Goal: Transaction & Acquisition: Purchase product/service

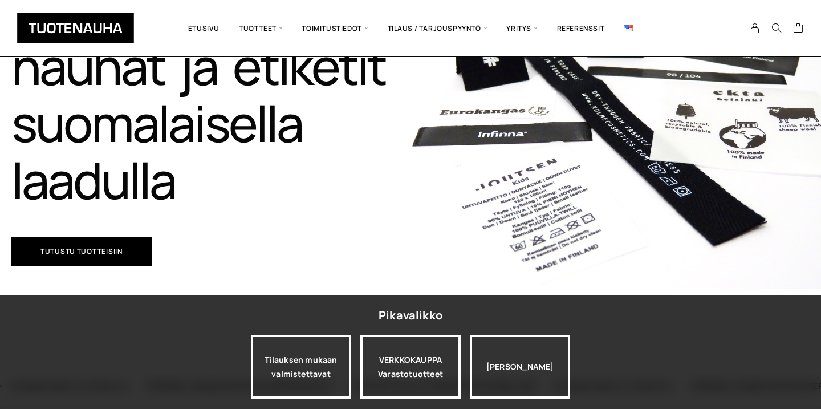
scroll to position [438, 0]
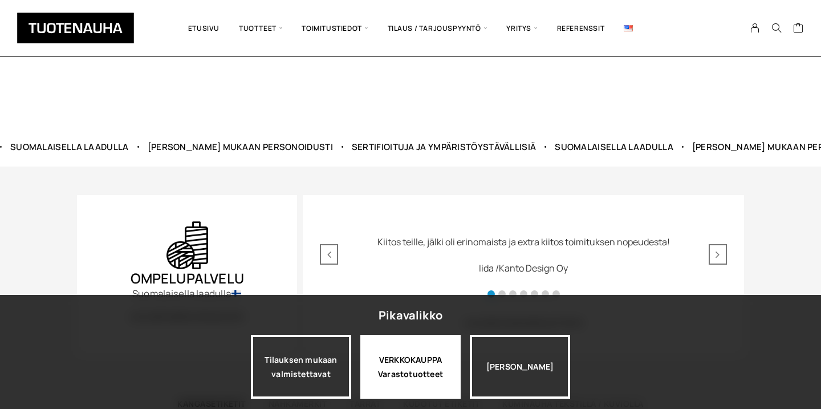
click at [393, 370] on div "VERKKOKAUPPA Varastotuotteet" at bounding box center [410, 367] width 100 height 64
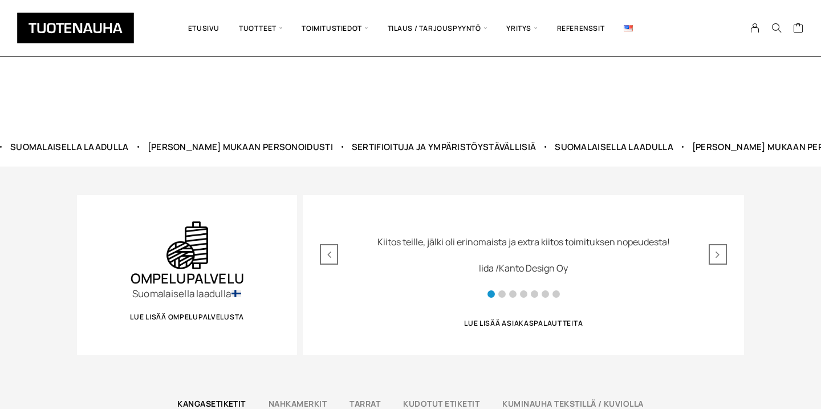
scroll to position [454, 0]
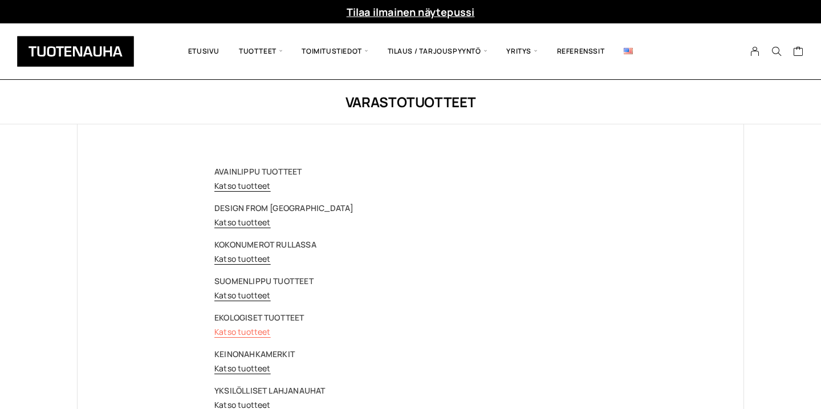
click at [247, 333] on link "Katso tuotteet" at bounding box center [242, 331] width 56 height 11
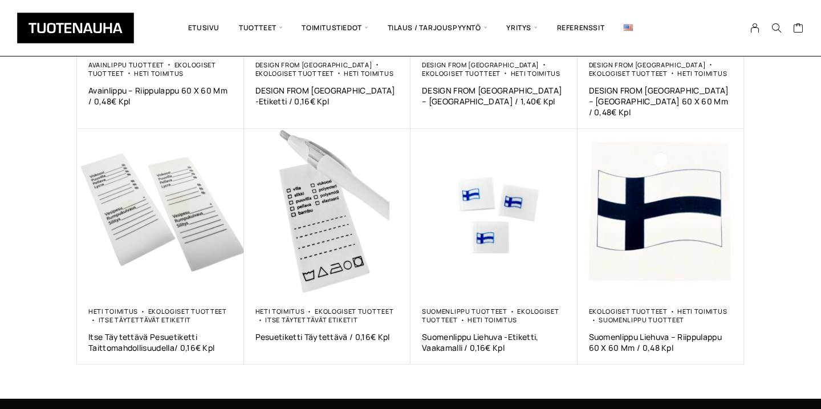
scroll to position [586, 0]
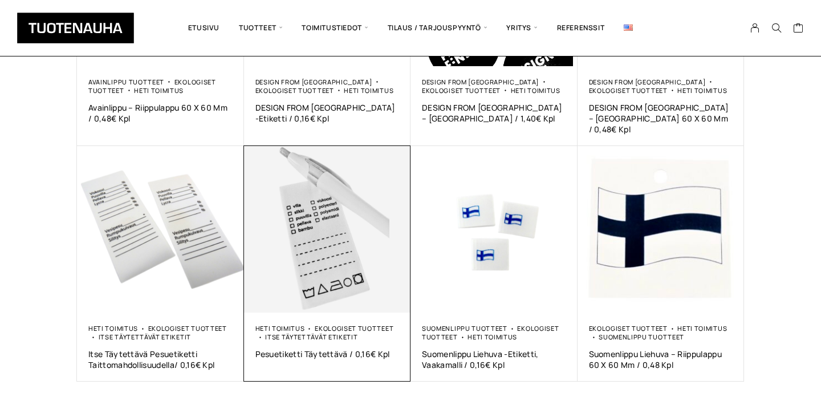
click at [264, 312] on div "Heti toimitus Ekologiset tuotteet Itse täytettävät etiketit Pesuetiketti Täytet…" at bounding box center [327, 346] width 167 height 69
click at [302, 312] on div "Heti toimitus Ekologiset tuotteet Itse täytettävät etiketit Pesuetiketti Täytet…" at bounding box center [327, 346] width 167 height 69
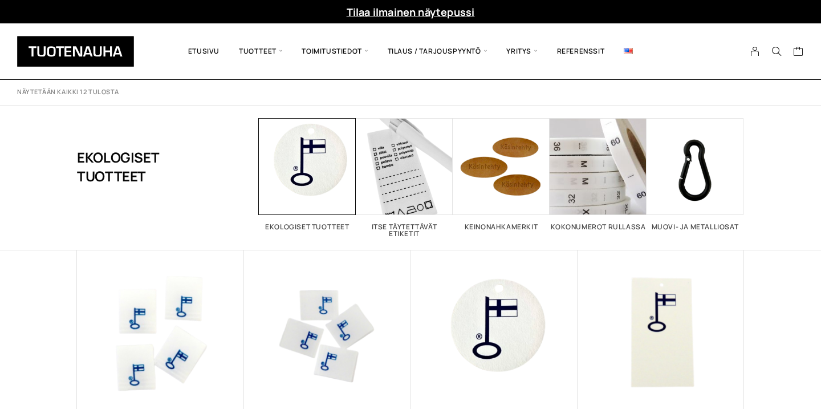
scroll to position [44, 0]
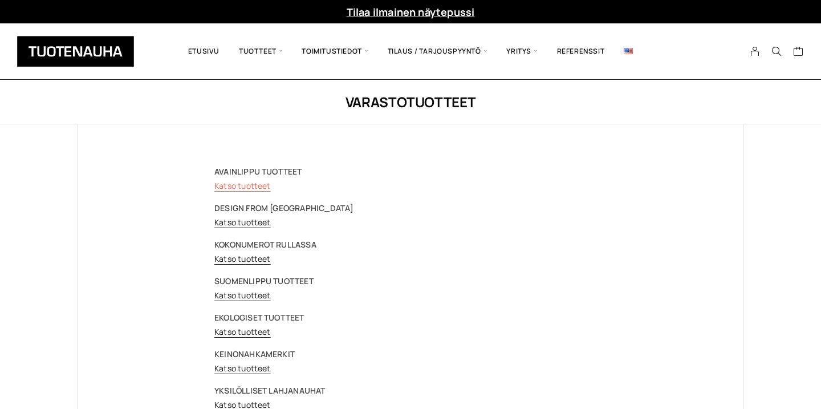
click at [260, 186] on link "Katso tuotteet" at bounding box center [242, 185] width 56 height 11
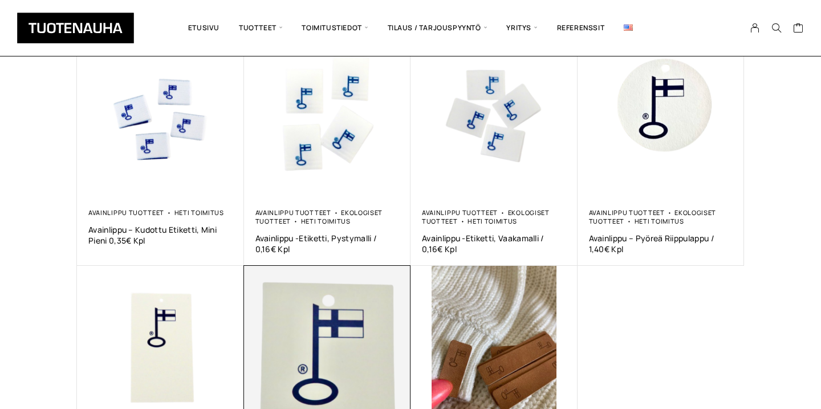
scroll to position [214, 0]
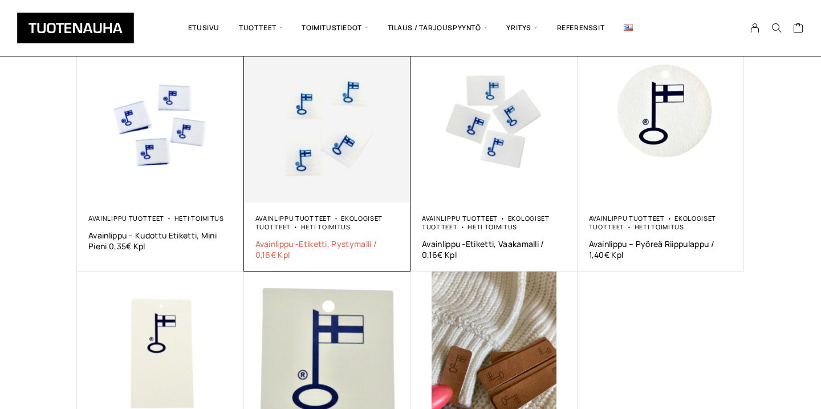
click at [358, 242] on span "Avainlippu -etiketti, pystymalli / 0,16€ Kpl" at bounding box center [327, 249] width 144 height 22
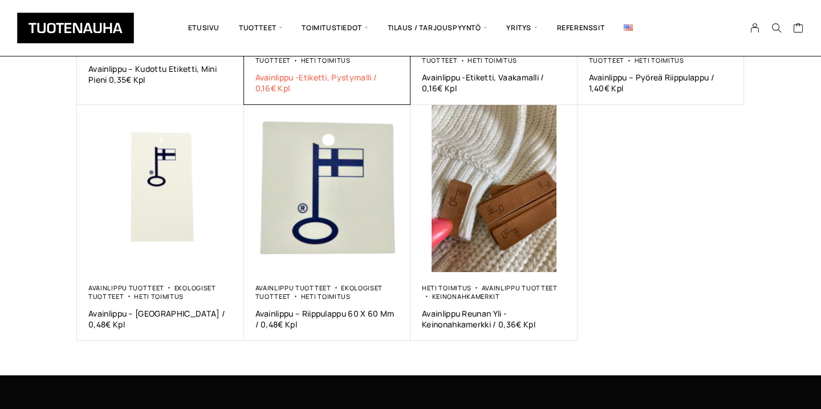
scroll to position [381, 0]
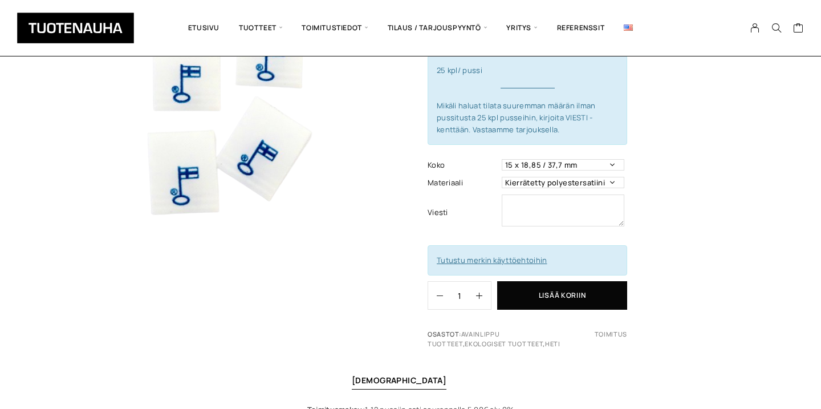
scroll to position [140, 0]
click at [544, 165] on select "15 x 18,85 / 37,7 mm" at bounding box center [563, 163] width 123 height 11
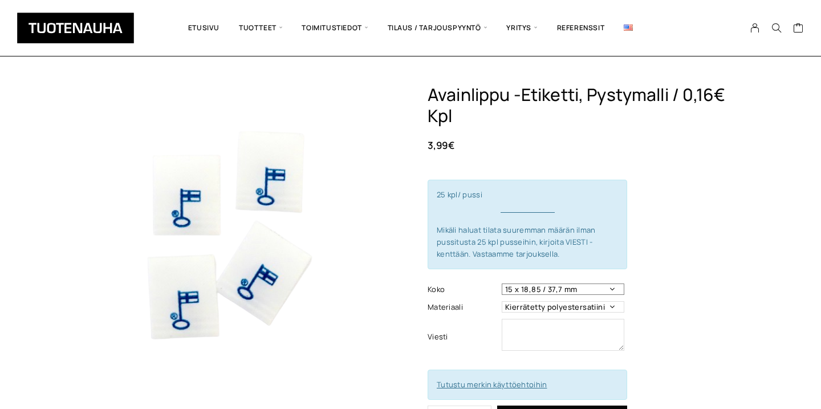
scroll to position [0, 0]
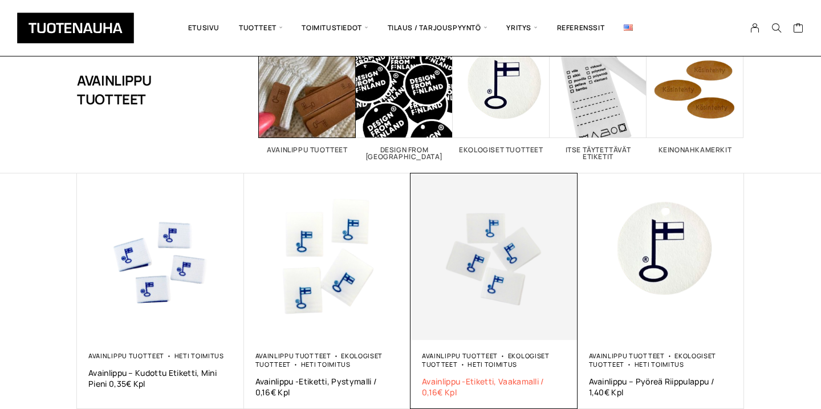
scroll to position [67, 0]
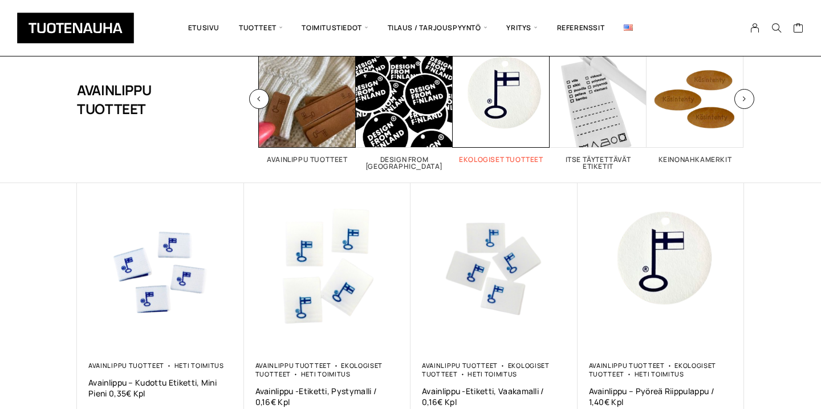
click at [496, 134] on span "Visit product category Ekologiset tuotteet" at bounding box center [500, 99] width 97 height 97
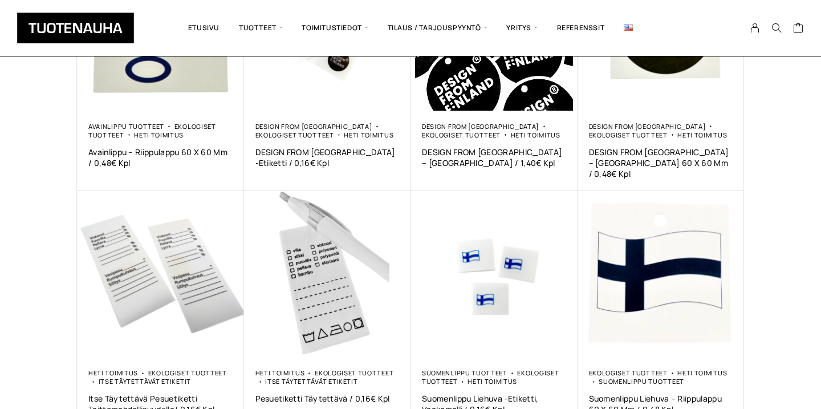
scroll to position [680, 0]
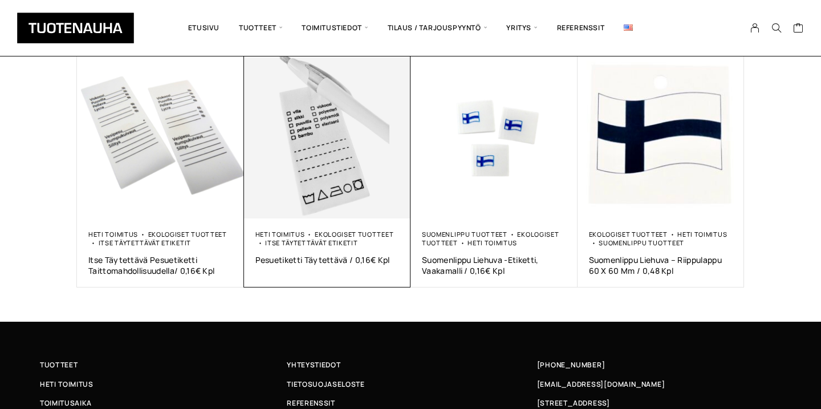
click at [324, 240] on div "Heti toimitus Ekologiset tuotteet Itse täytettävät etiketit Pesuetiketti Täytet…" at bounding box center [327, 247] width 144 height 35
click at [329, 254] on span "Pesuetiketti Täytettävä / 0,16€ Kpl" at bounding box center [327, 259] width 144 height 11
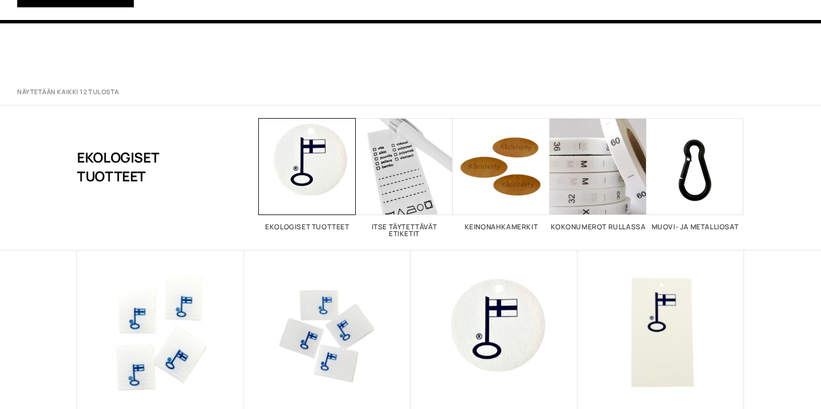
scroll to position [680, 0]
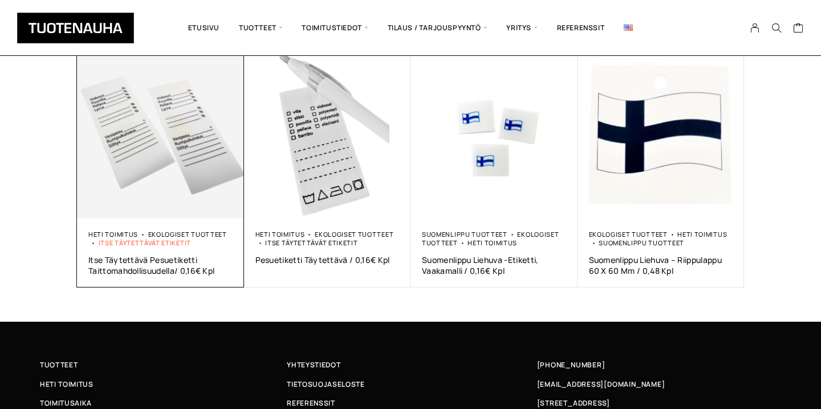
click at [189, 238] on link "Itse täytettävät etiketit" at bounding box center [145, 242] width 92 height 9
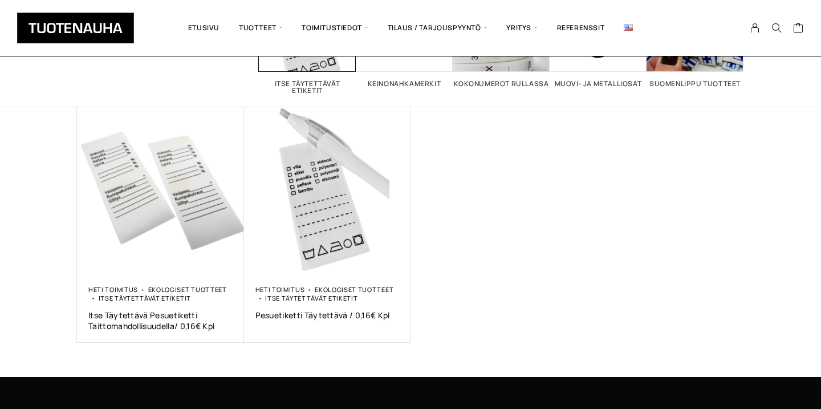
scroll to position [144, 0]
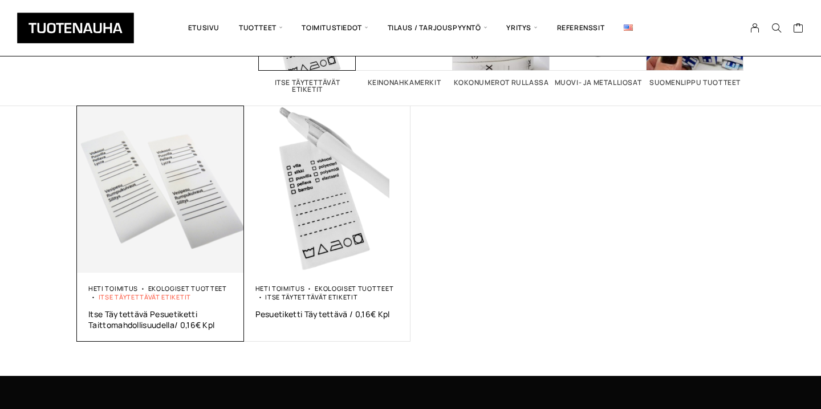
click at [172, 295] on link "Itse täytettävät etiketit" at bounding box center [145, 296] width 92 height 9
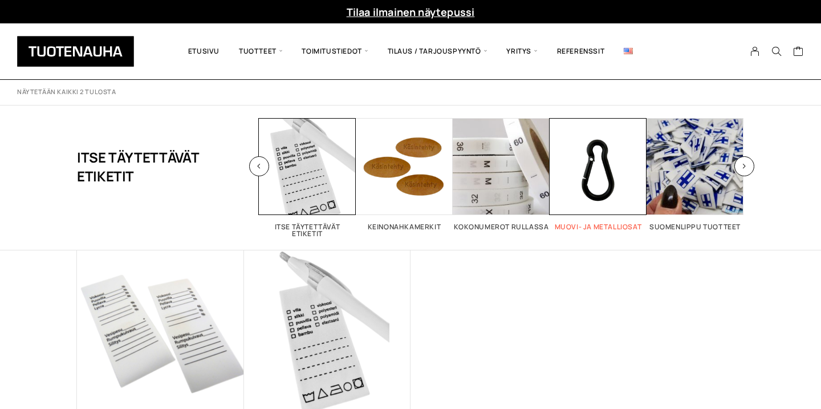
click at [568, 208] on span "Visit product category Muovi- ja metalliosat" at bounding box center [597, 166] width 97 height 97
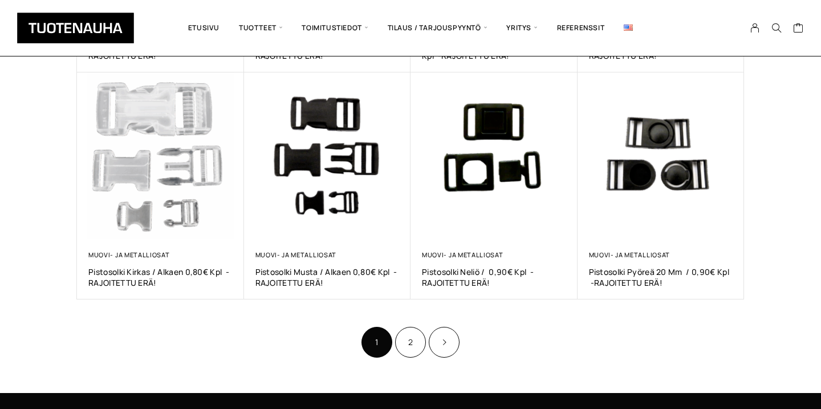
scroll to position [635, 0]
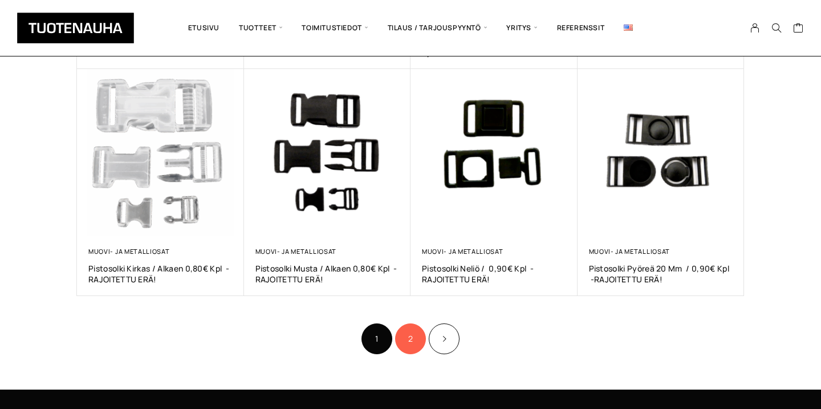
click at [409, 341] on link "2" at bounding box center [410, 338] width 31 height 31
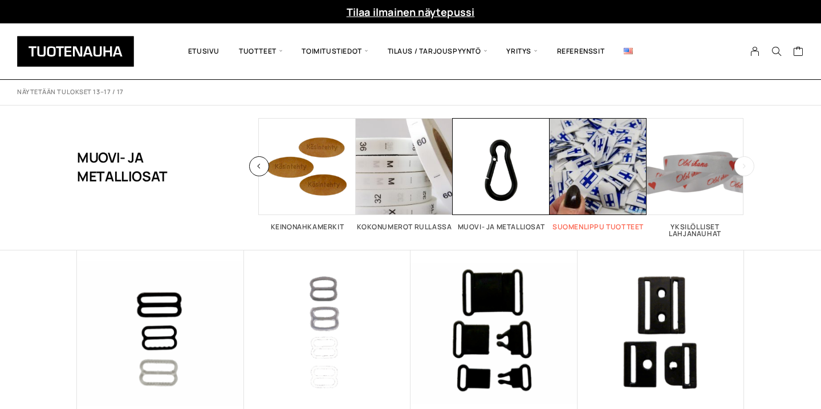
click at [632, 169] on span "Visit product category Suomenlippu tuotteet" at bounding box center [597, 166] width 97 height 97
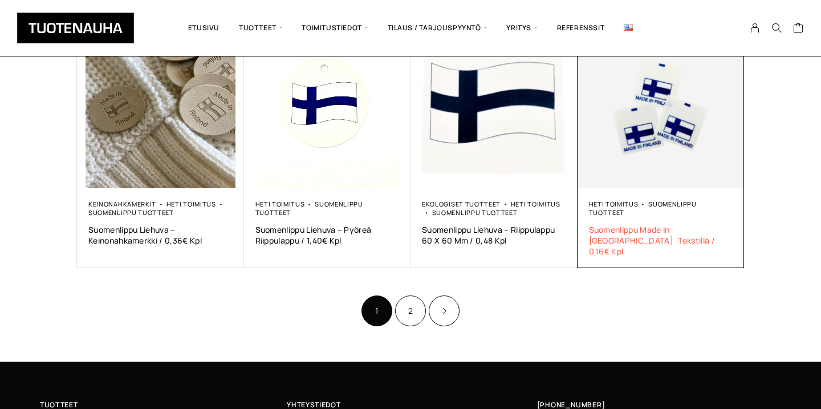
scroll to position [702, 0]
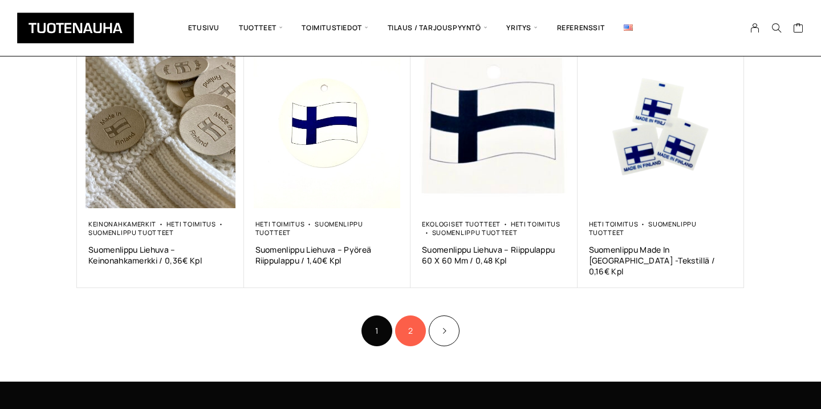
click at [418, 321] on link "2" at bounding box center [410, 330] width 31 height 31
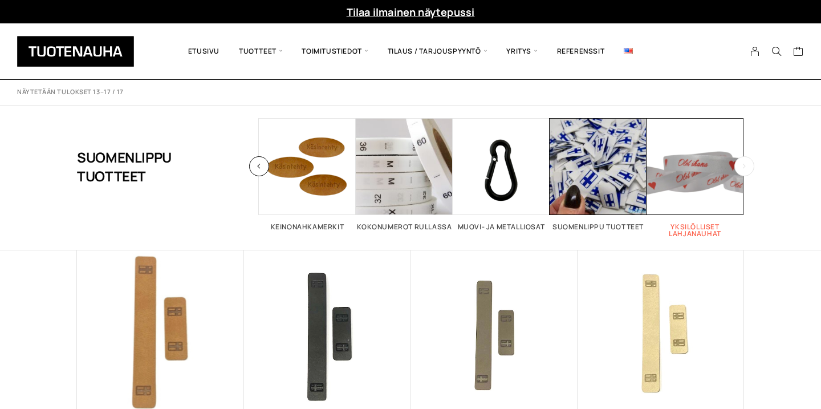
click at [695, 173] on span "Visit product category Yksilölliset lahjanauhat" at bounding box center [694, 166] width 97 height 97
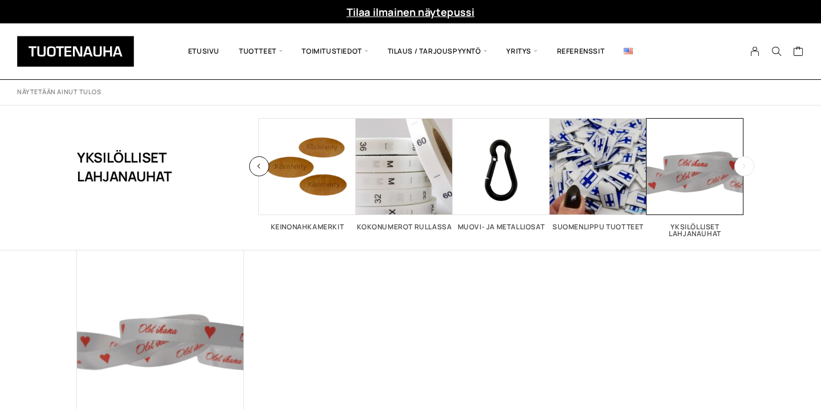
click at [744, 167] on icon "button" at bounding box center [743, 166] width 5 height 6
click at [287, 170] on span "Visit product category Keinonahkamerkit" at bounding box center [307, 166] width 97 height 97
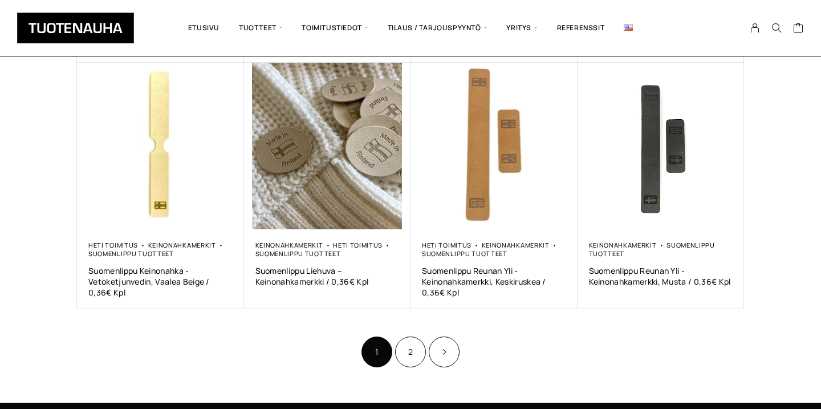
scroll to position [646, 0]
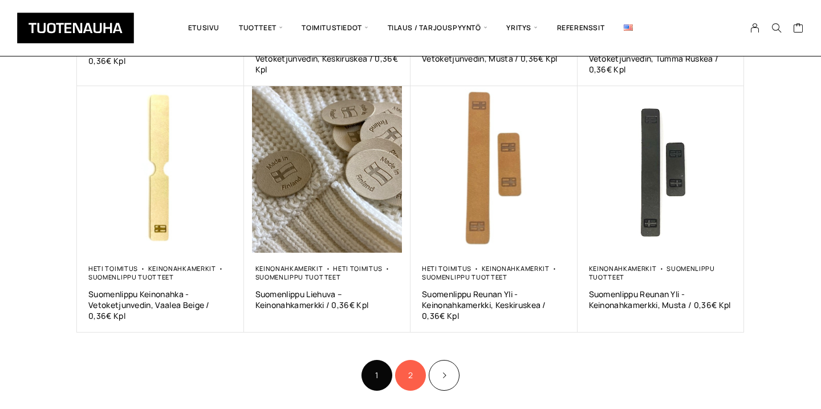
click at [409, 381] on link "2" at bounding box center [410, 375] width 31 height 31
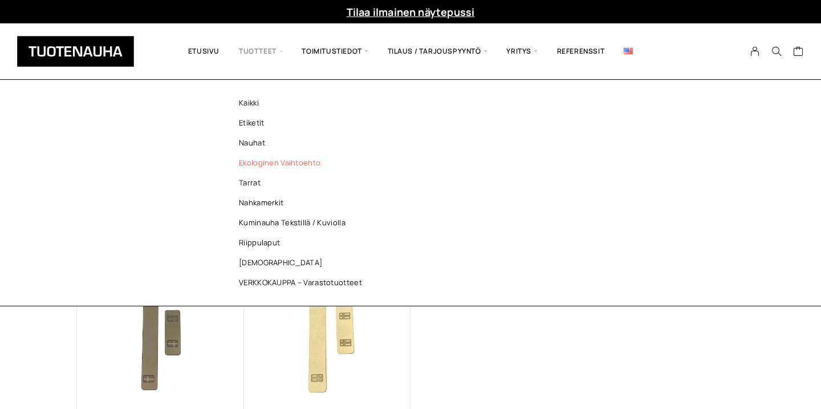
click at [260, 160] on link "Ekologinen vaihtoehto" at bounding box center [303, 163] width 165 height 20
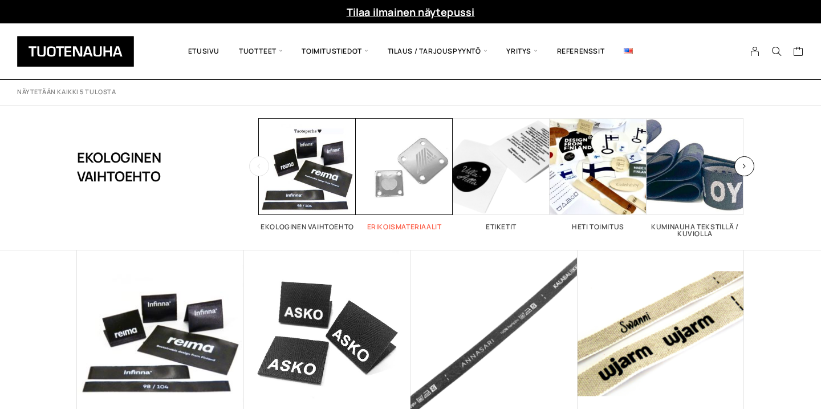
click at [394, 185] on span "Visit product category Erikoismateriaalit" at bounding box center [404, 166] width 97 height 97
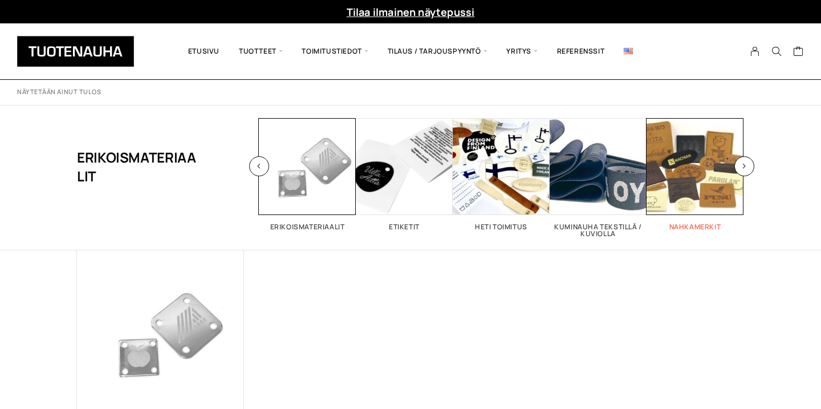
click at [721, 168] on span "Visit product category Nahkamerkit" at bounding box center [694, 166] width 97 height 97
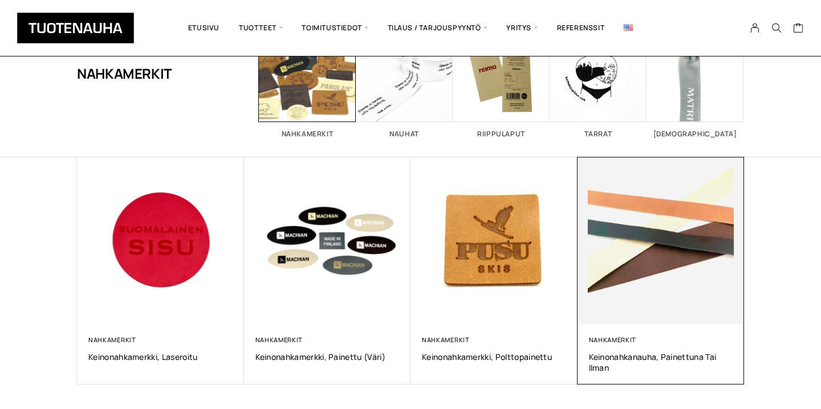
scroll to position [80, 0]
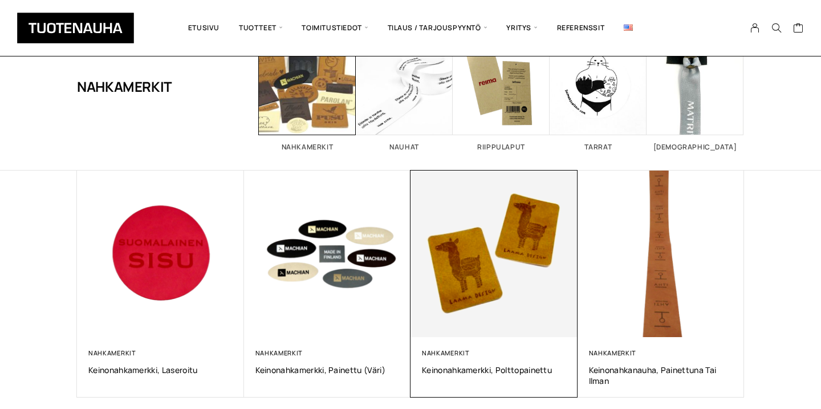
click at [521, 244] on img at bounding box center [493, 253] width 175 height 175
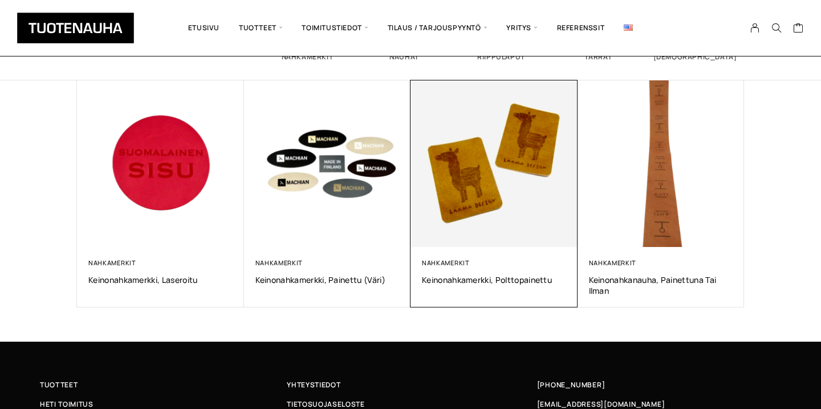
scroll to position [302, 0]
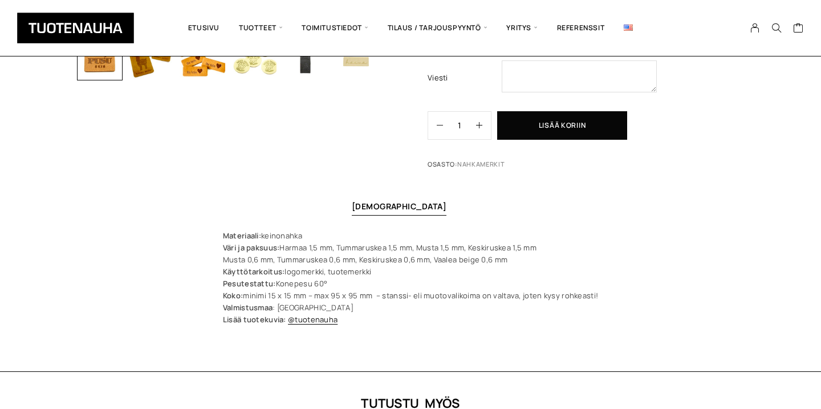
scroll to position [374, 0]
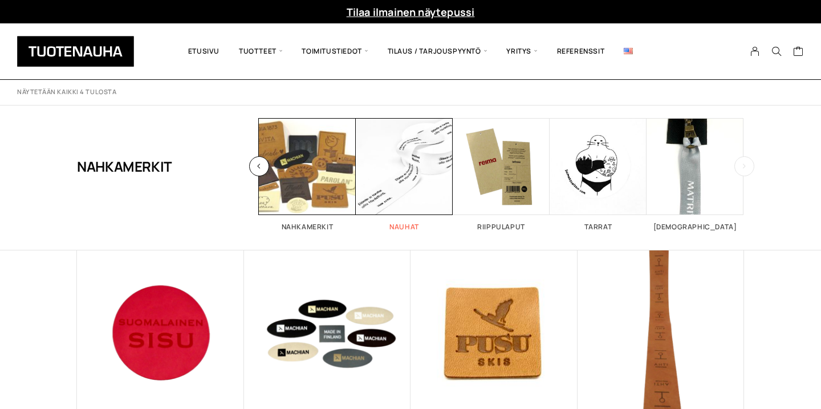
click at [394, 176] on span "Visit product category Nauhat" at bounding box center [404, 166] width 97 height 97
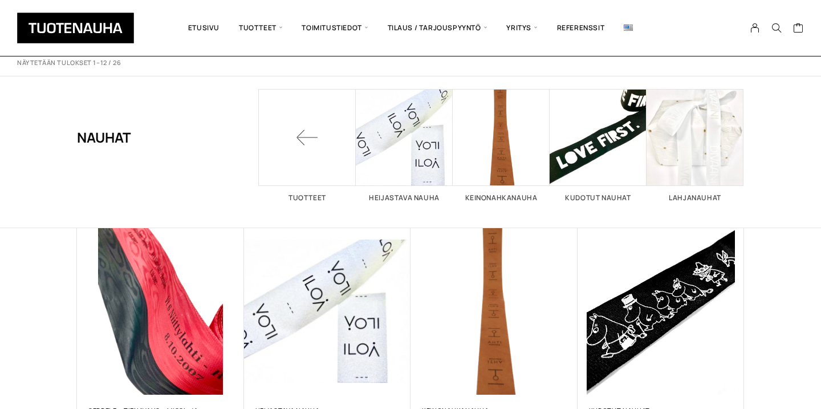
scroll to position [36, 0]
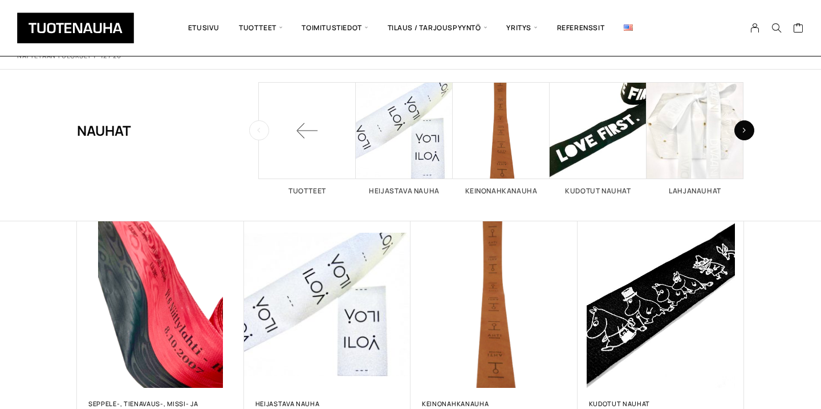
click at [741, 134] on button "button" at bounding box center [744, 130] width 20 height 20
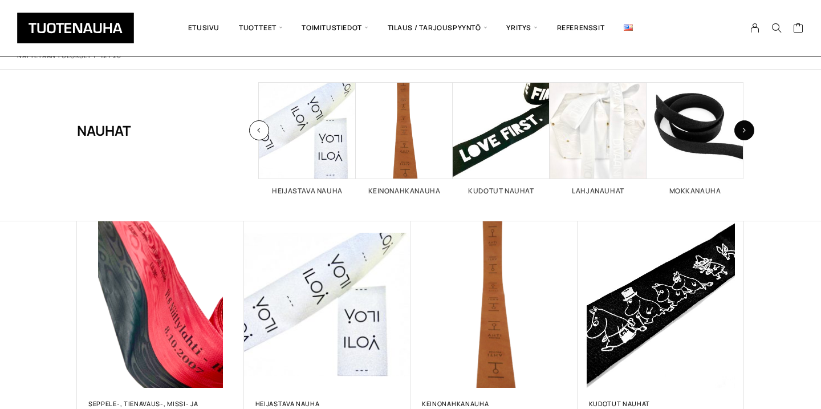
click at [741, 134] on button "button" at bounding box center [744, 130] width 20 height 20
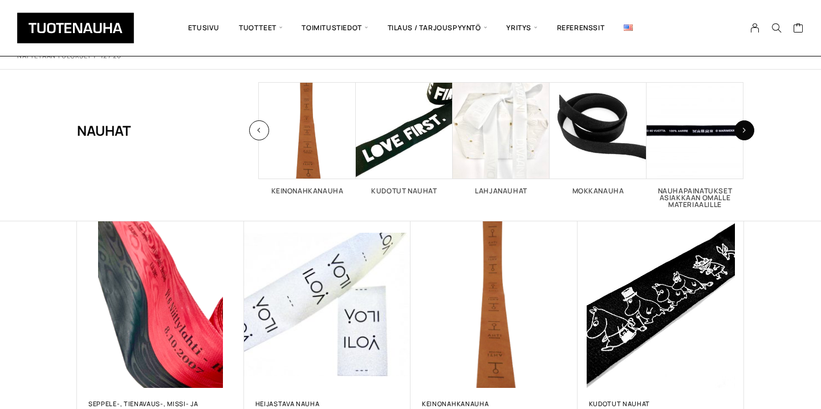
click at [741, 134] on button "button" at bounding box center [744, 130] width 20 height 20
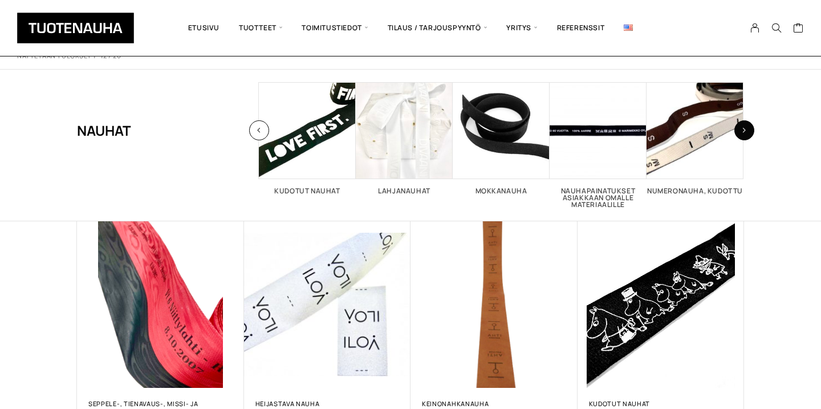
click at [741, 134] on button "button" at bounding box center [744, 130] width 20 height 20
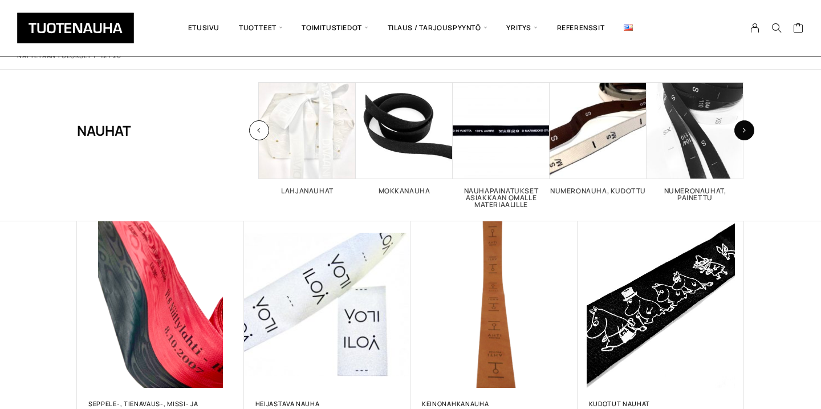
click at [741, 134] on button "button" at bounding box center [744, 130] width 20 height 20
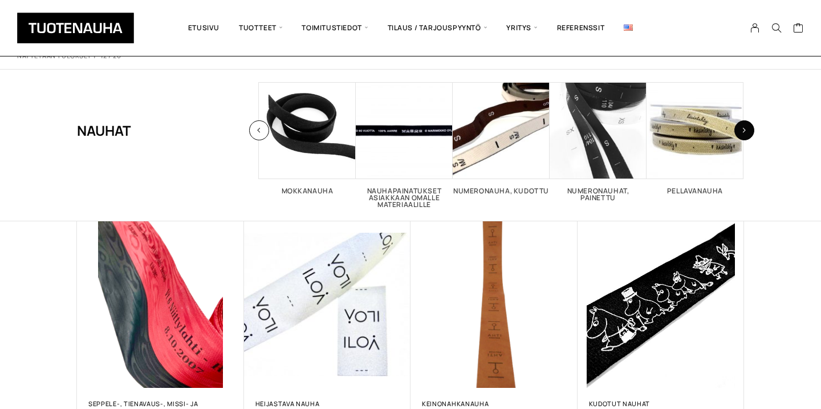
click at [741, 134] on button "button" at bounding box center [744, 130] width 20 height 20
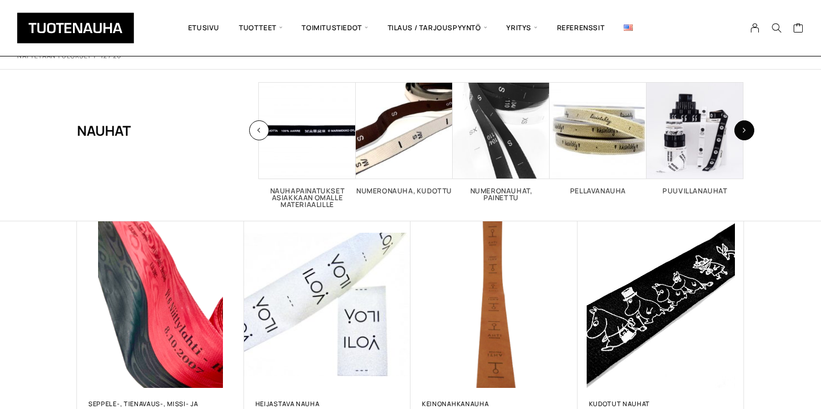
click at [741, 134] on button "button" at bounding box center [744, 130] width 20 height 20
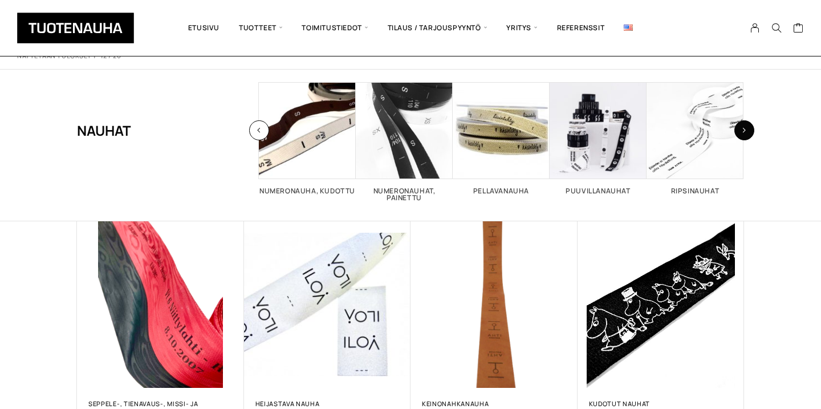
click at [741, 134] on button "button" at bounding box center [744, 130] width 20 height 20
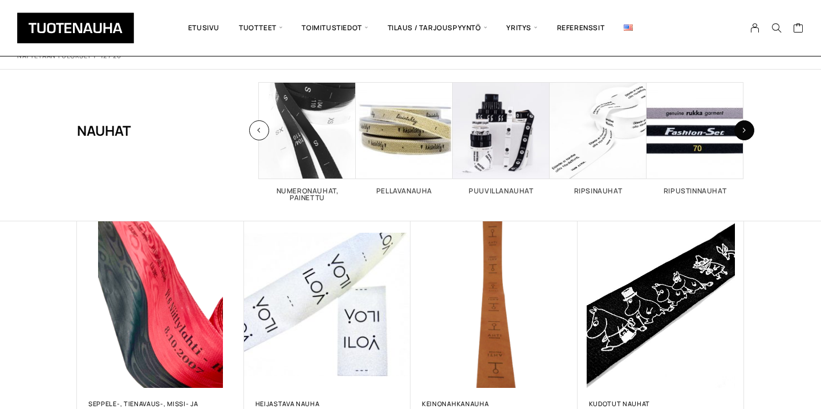
click at [741, 134] on button "button" at bounding box center [744, 130] width 20 height 20
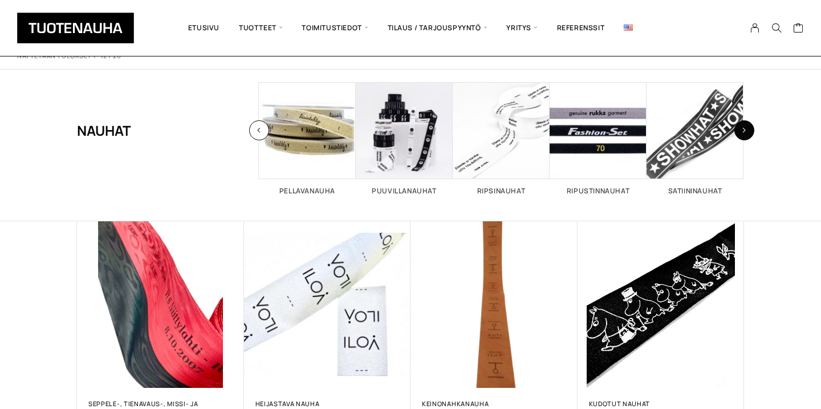
click at [741, 134] on button "button" at bounding box center [744, 130] width 20 height 20
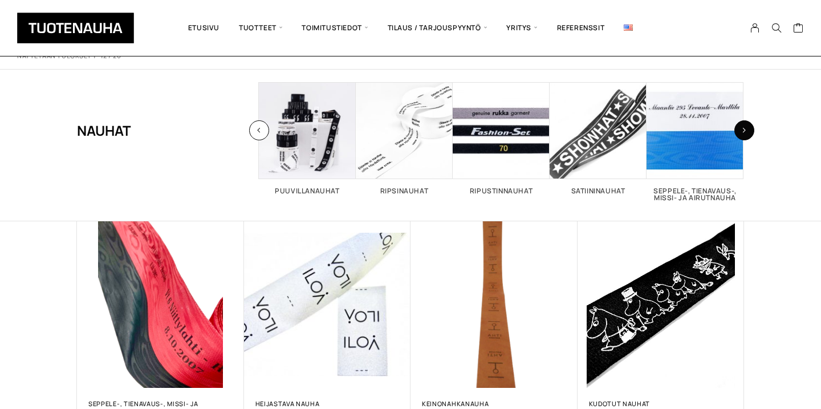
click at [741, 134] on button "button" at bounding box center [744, 130] width 20 height 20
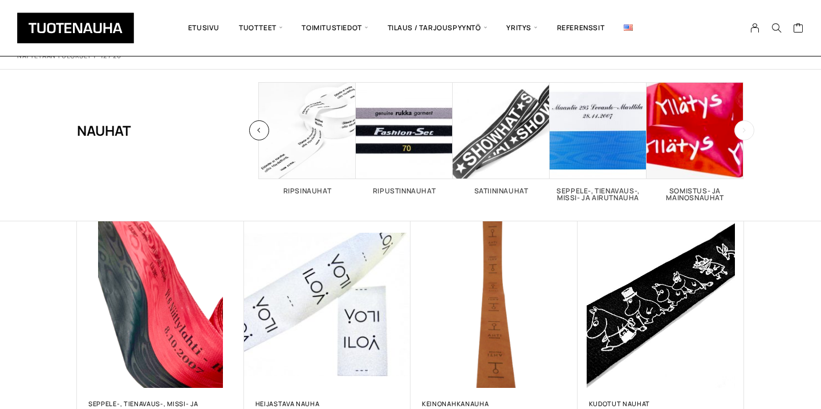
click at [741, 134] on button "button" at bounding box center [744, 130] width 20 height 20
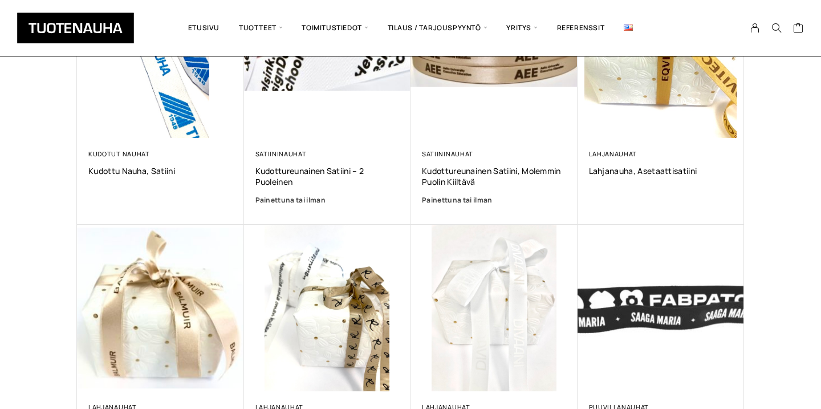
scroll to position [305, 0]
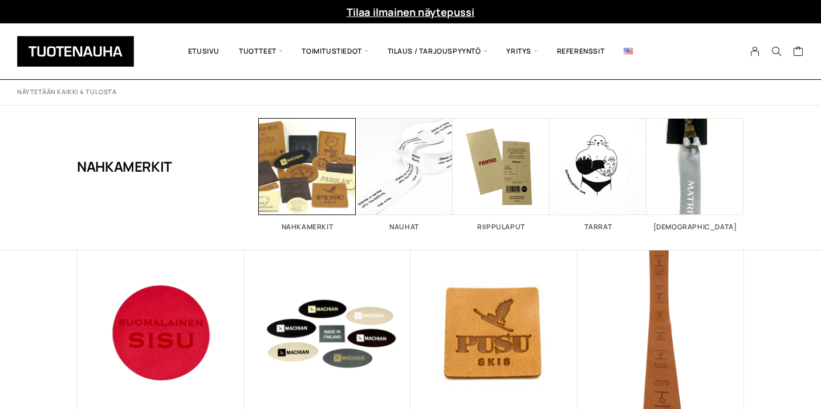
click at [257, 164] on div "Nahkamerkit Ekologinen vaihtoehto 5 Erikoismateriaalit 1 Etiketit 26 Heti toimi…" at bounding box center [410, 177] width 667 height 144
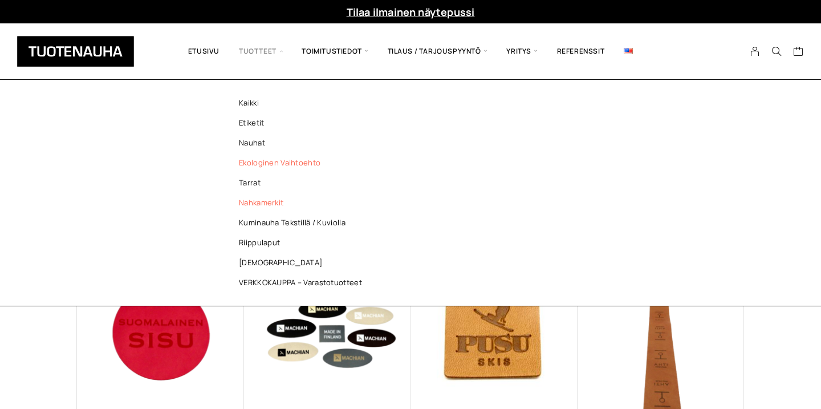
click at [257, 168] on link "Ekologinen vaihtoehto" at bounding box center [303, 163] width 165 height 20
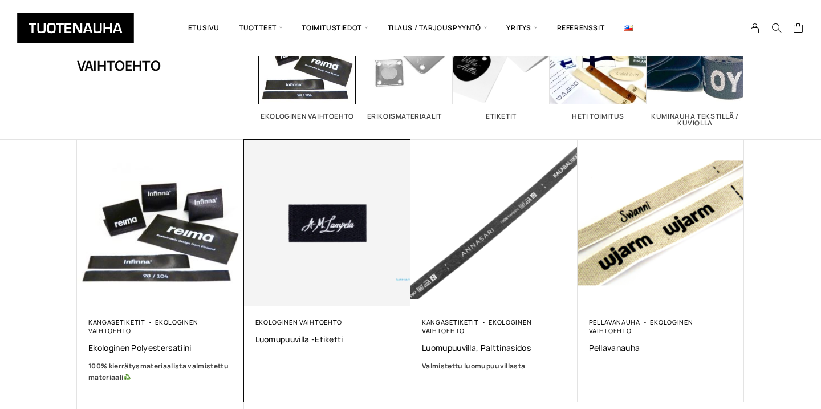
scroll to position [111, 0]
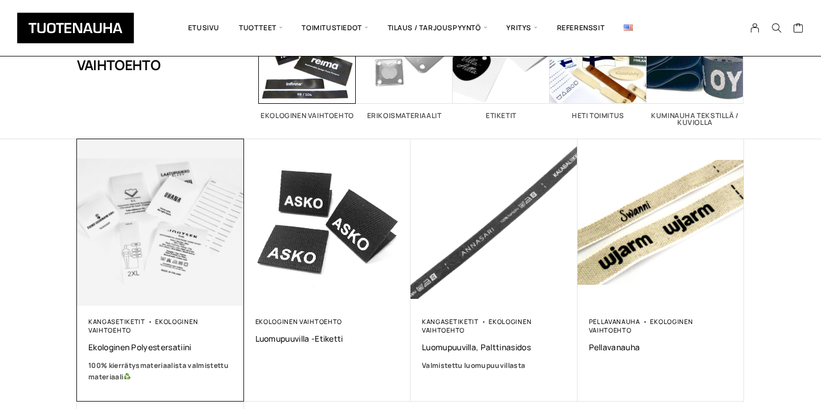
click at [202, 270] on img at bounding box center [160, 221] width 175 height 175
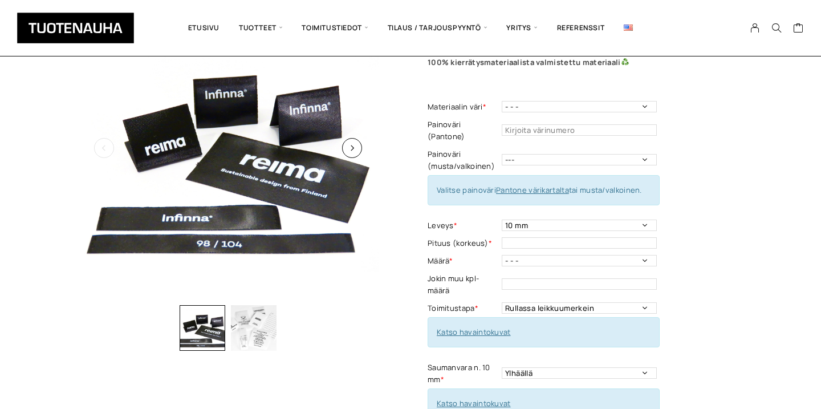
scroll to position [104, 0]
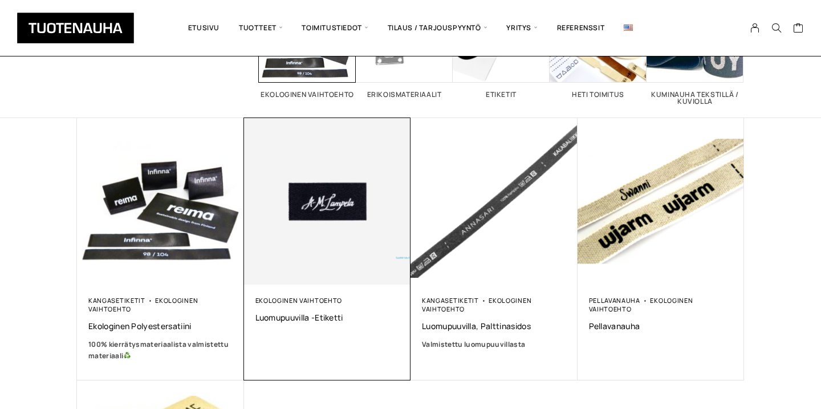
scroll to position [134, 0]
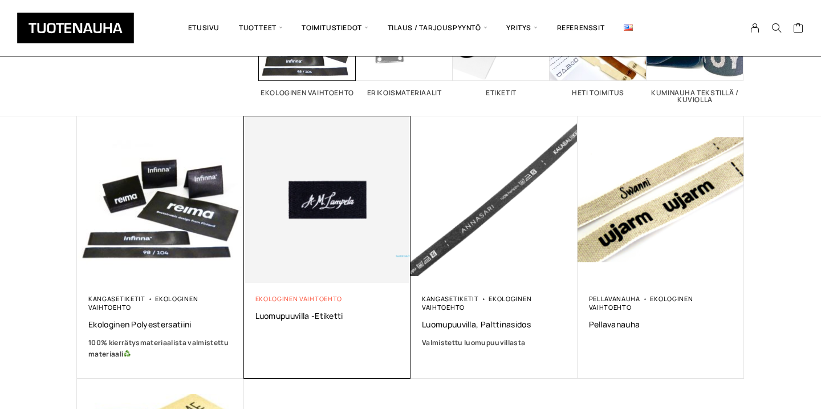
click at [329, 296] on link "Ekologinen vaihtoehto" at bounding box center [298, 298] width 87 height 9
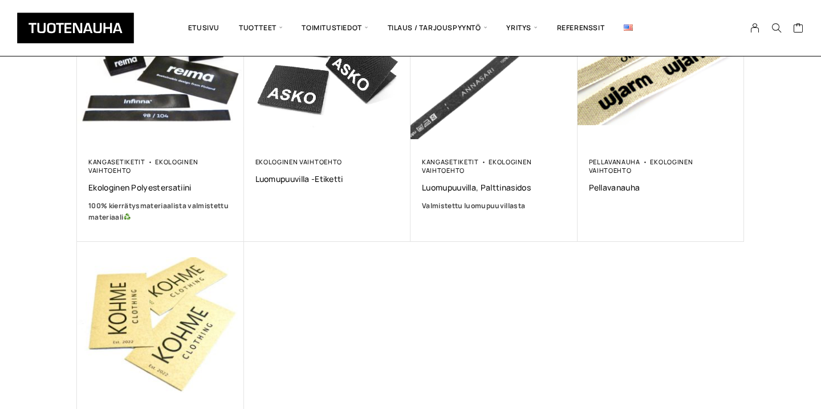
scroll to position [271, 0]
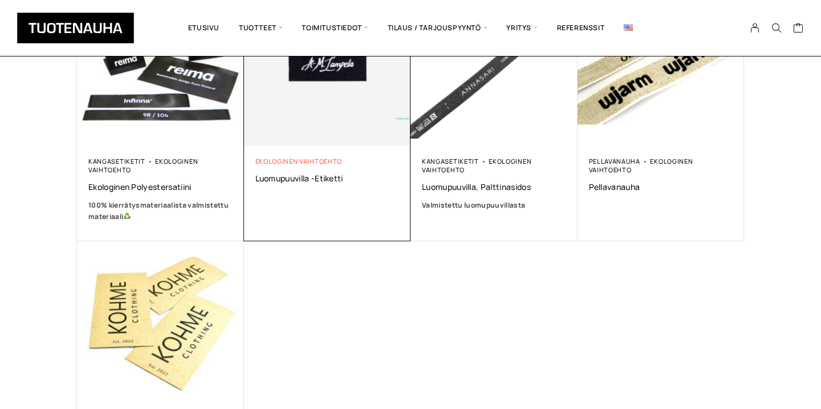
click at [324, 161] on link "Ekologinen vaihtoehto" at bounding box center [298, 161] width 87 height 9
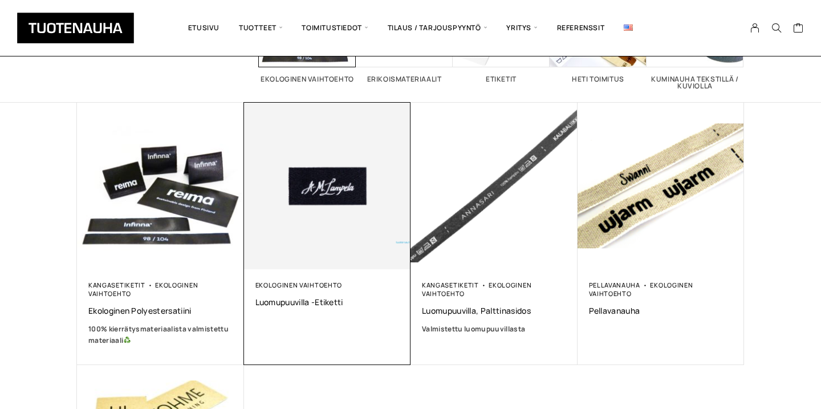
scroll to position [165, 0]
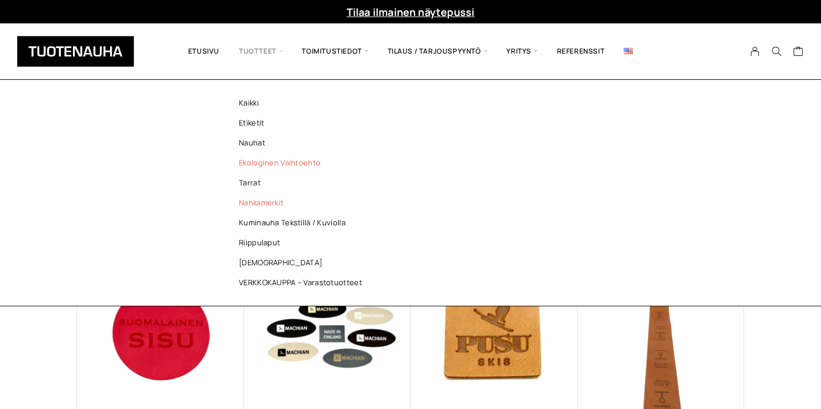
click at [265, 159] on link "Ekologinen vaihtoehto" at bounding box center [303, 163] width 165 height 20
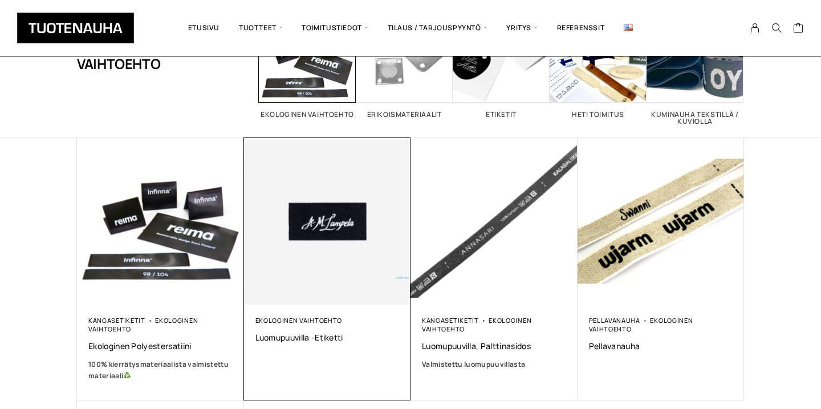
scroll to position [113, 0]
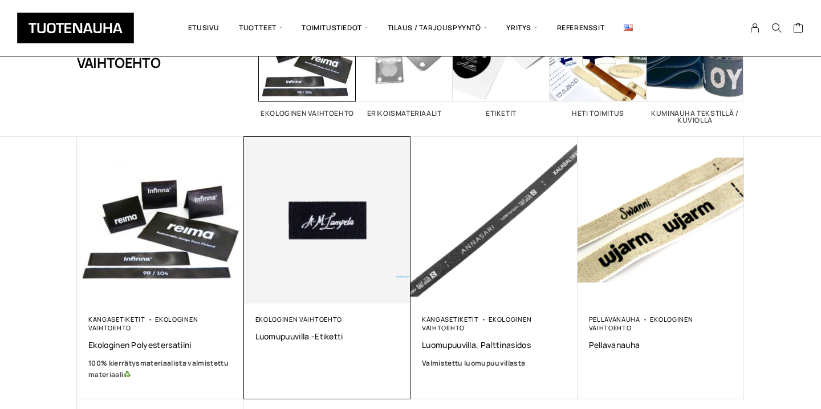
click at [296, 246] on img at bounding box center [326, 219] width 175 height 175
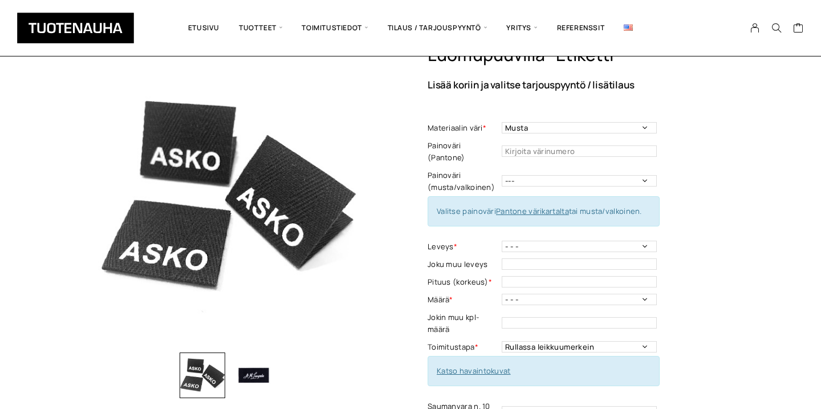
scroll to position [59, 0]
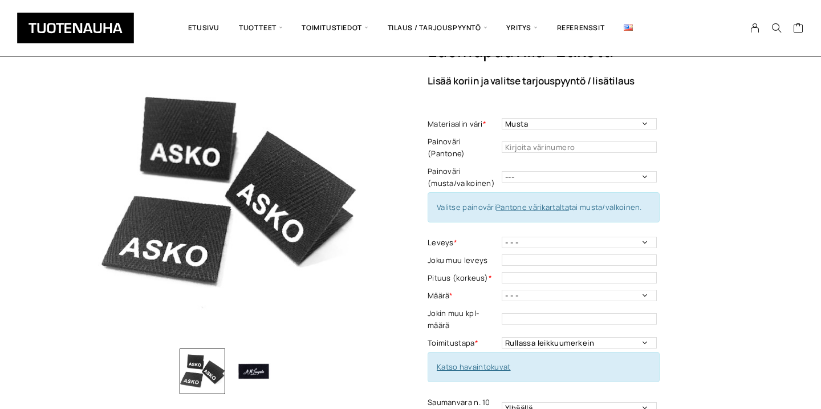
click at [256, 372] on img "button" at bounding box center [254, 371] width 46 height 46
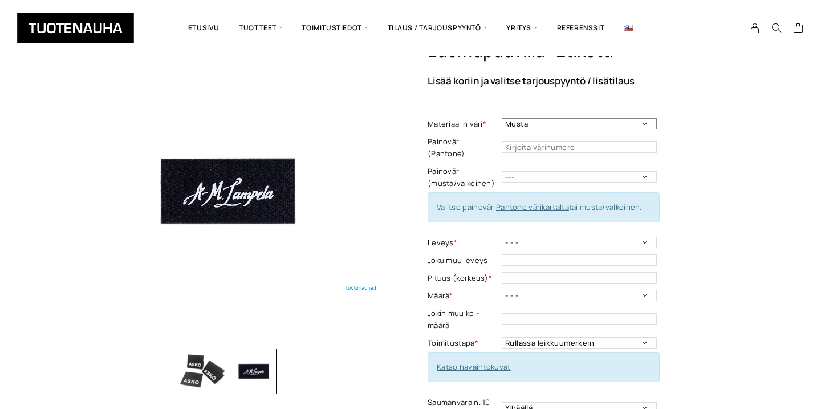
click at [553, 120] on select "Musta Valkoinen Luonnonvalkoinen Vaalea harmaa" at bounding box center [579, 123] width 155 height 11
click at [554, 128] on select "Musta Valkoinen Luonnonvalkoinen Vaalea harmaa" at bounding box center [579, 123] width 155 height 11
select select "Luonnonvalkoinen"
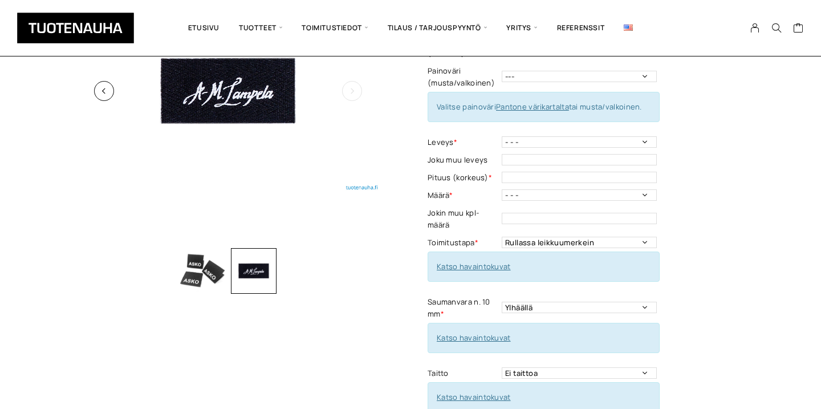
scroll to position [161, 0]
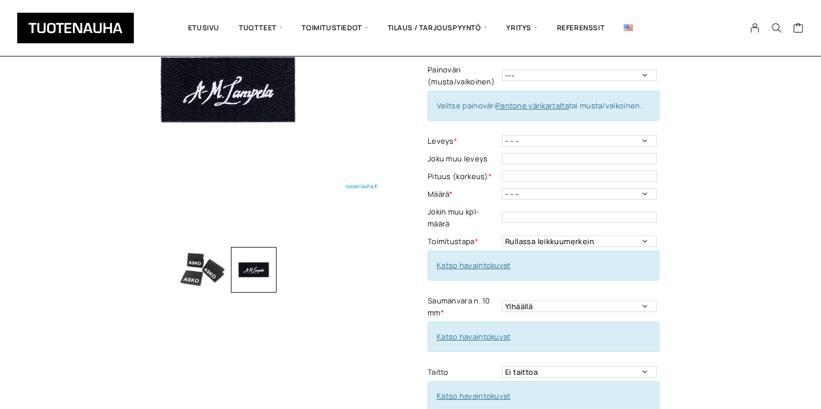
click at [218, 260] on img "button" at bounding box center [203, 270] width 46 height 46
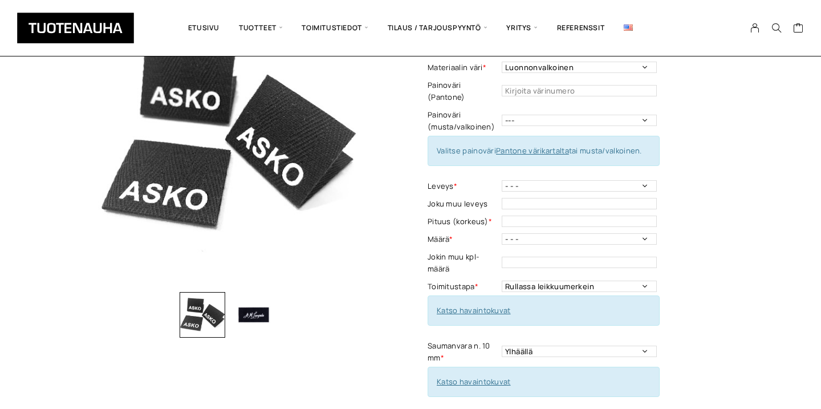
scroll to position [112, 0]
